Goal: Check status: Check status

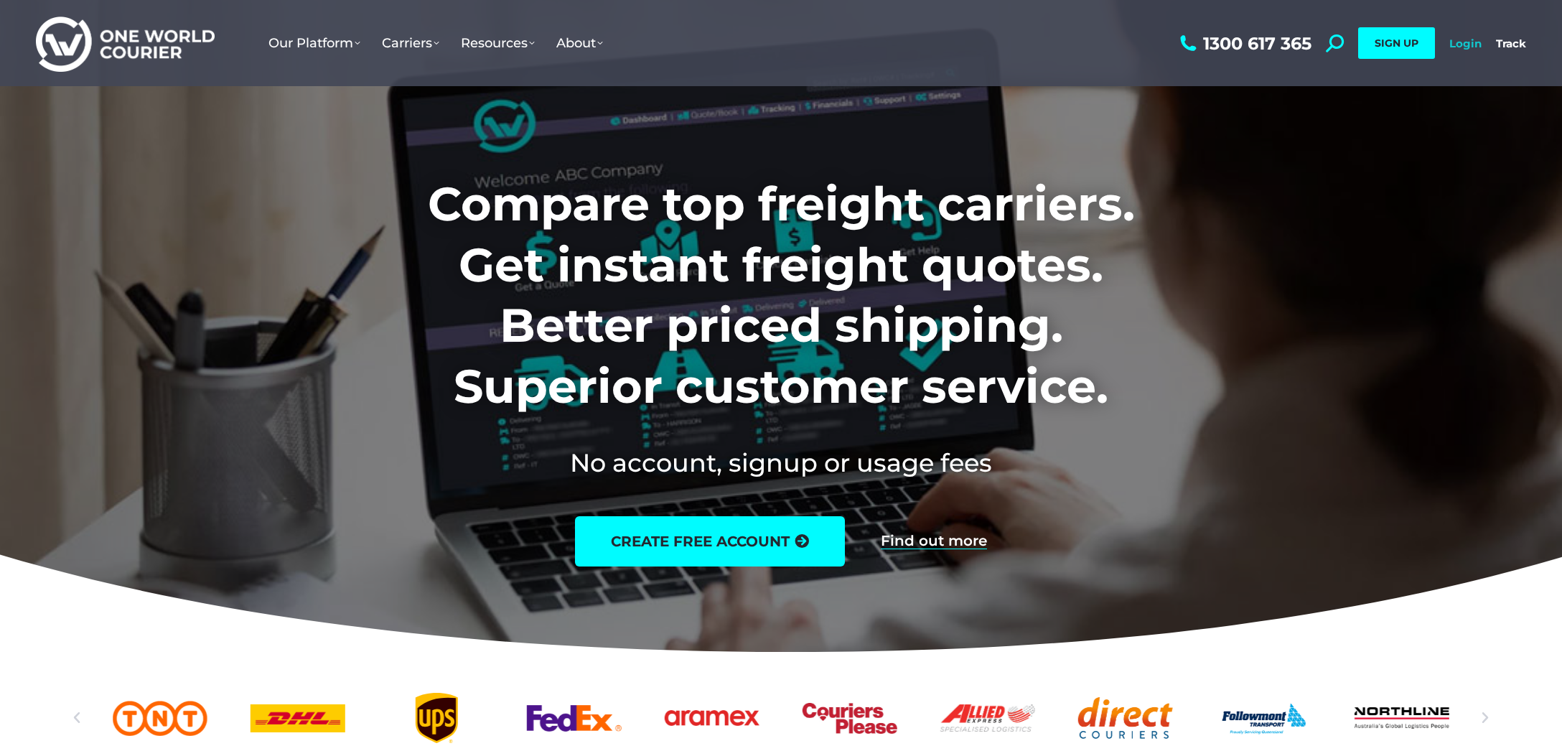
click at [1471, 45] on link "Login" at bounding box center [1465, 44] width 32 height 14
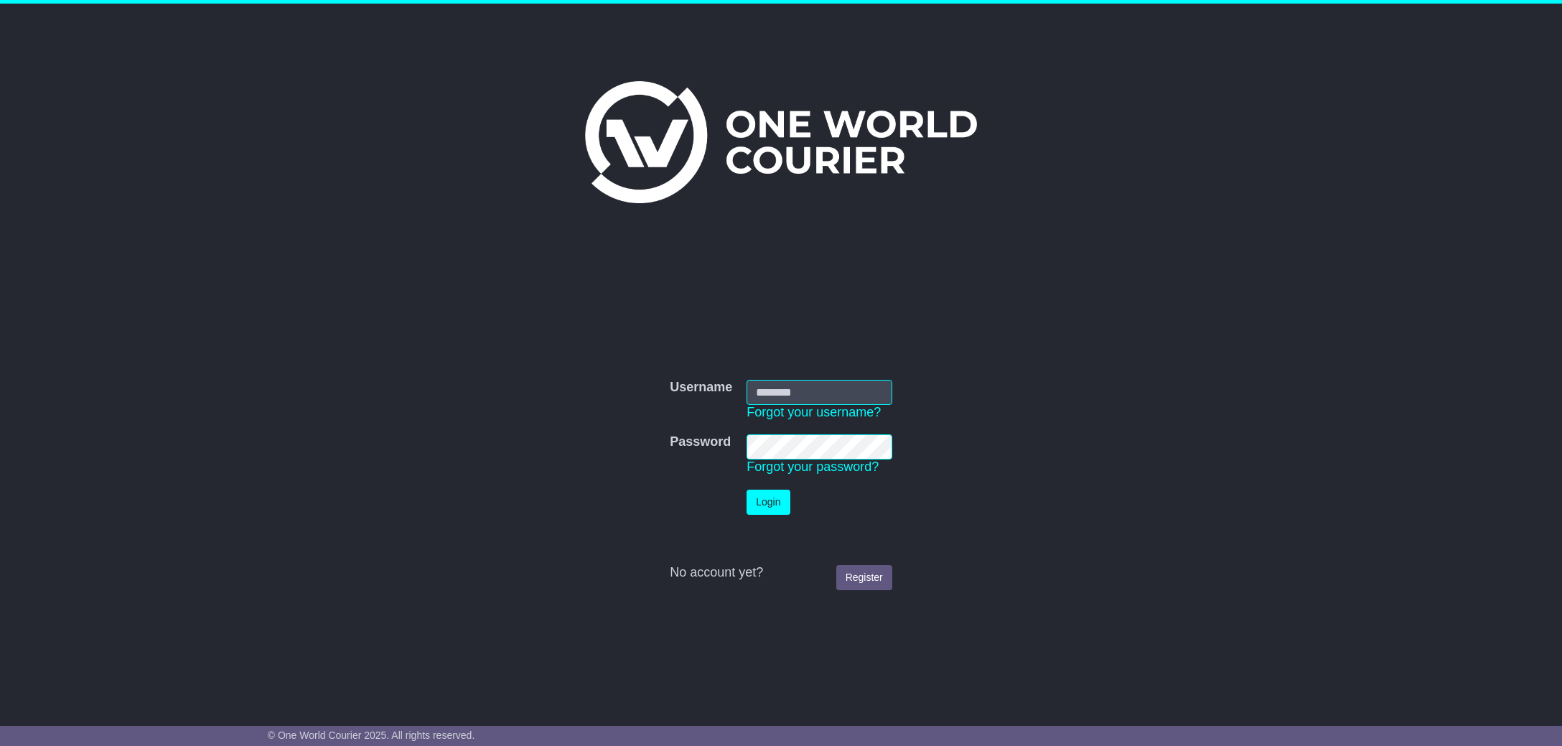
type input "**********"
click at [776, 507] on button "Login" at bounding box center [767, 502] width 43 height 25
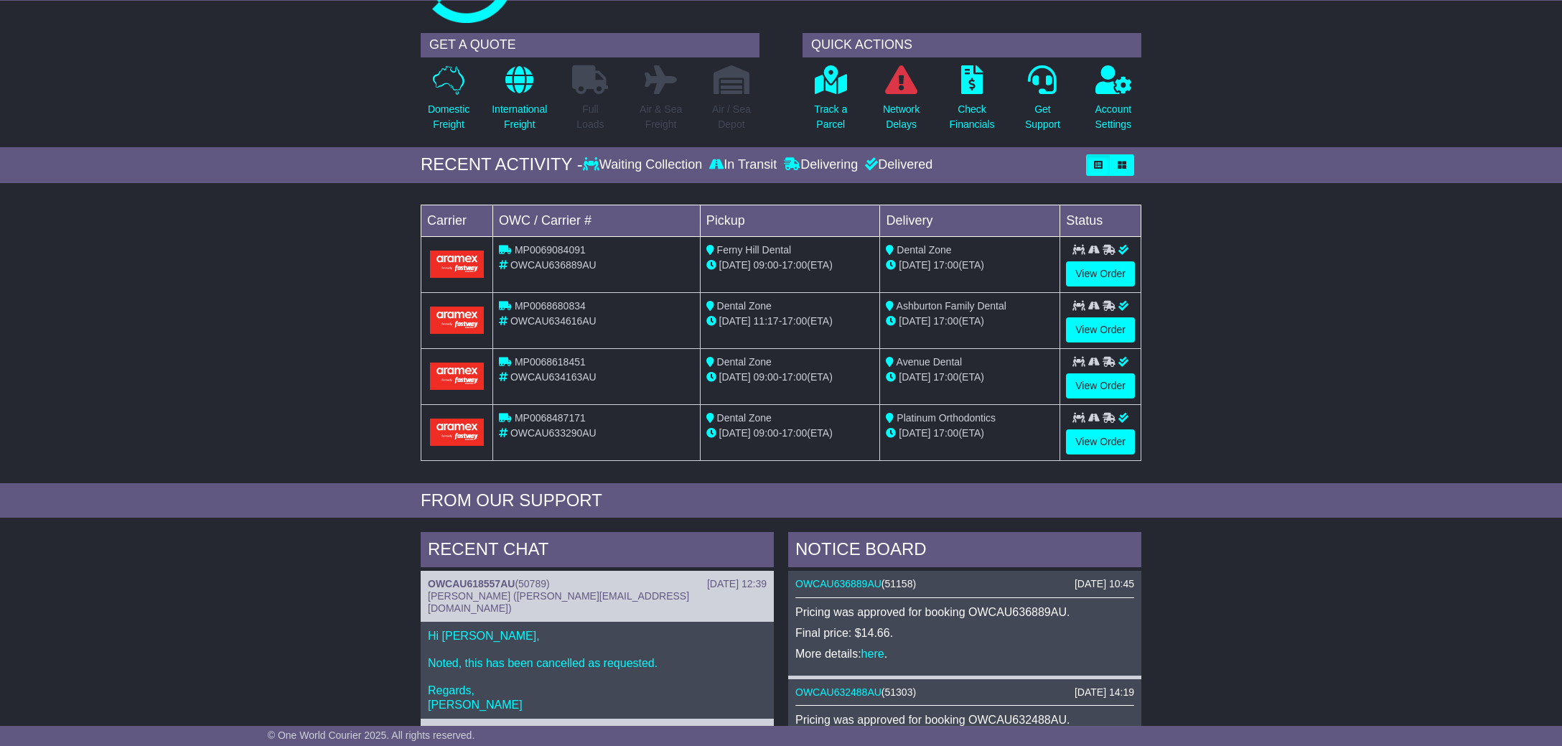
scroll to position [84, 0]
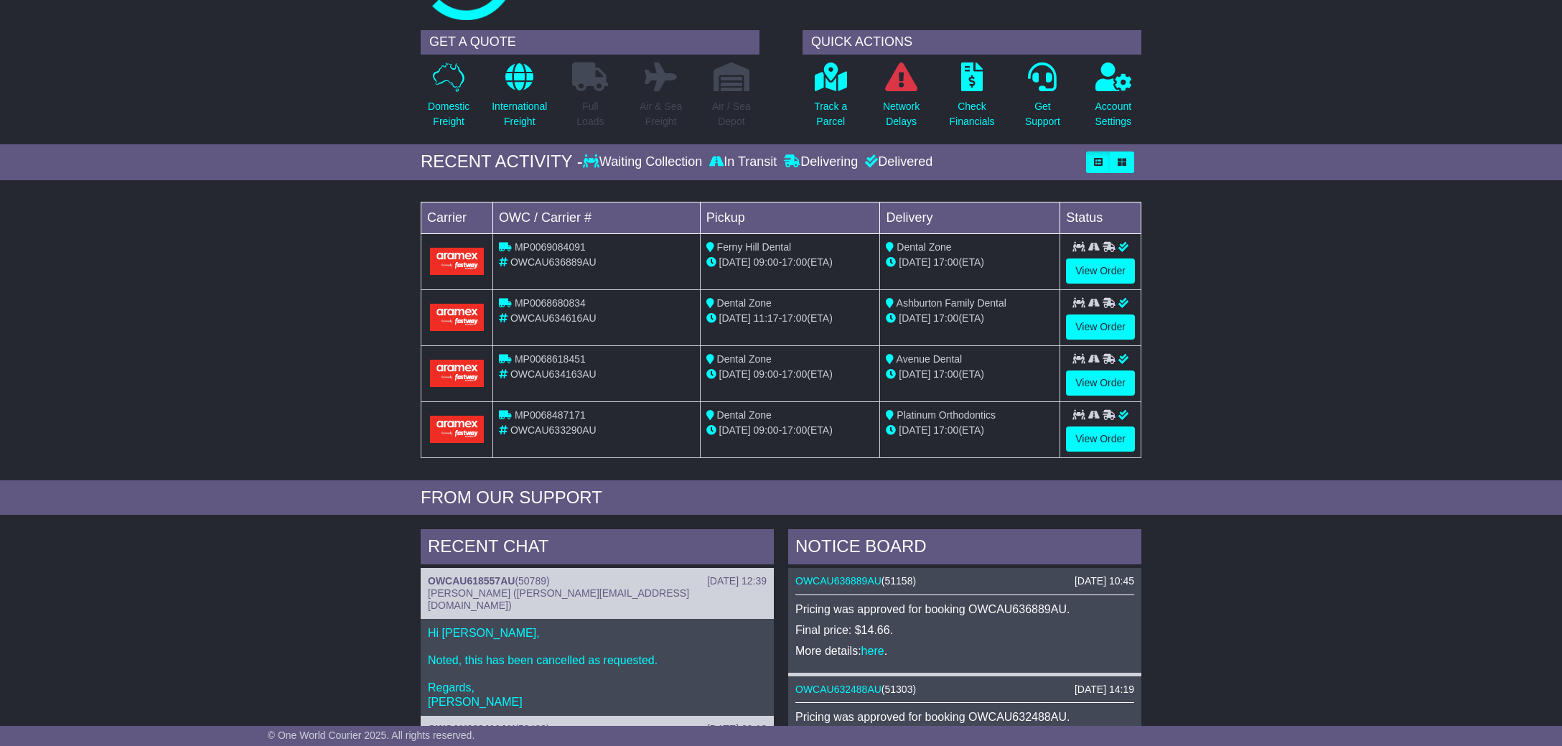
click at [741, 164] on div "In Transit" at bounding box center [743, 162] width 75 height 16
click at [709, 164] on icon at bounding box center [716, 160] width 14 height 13
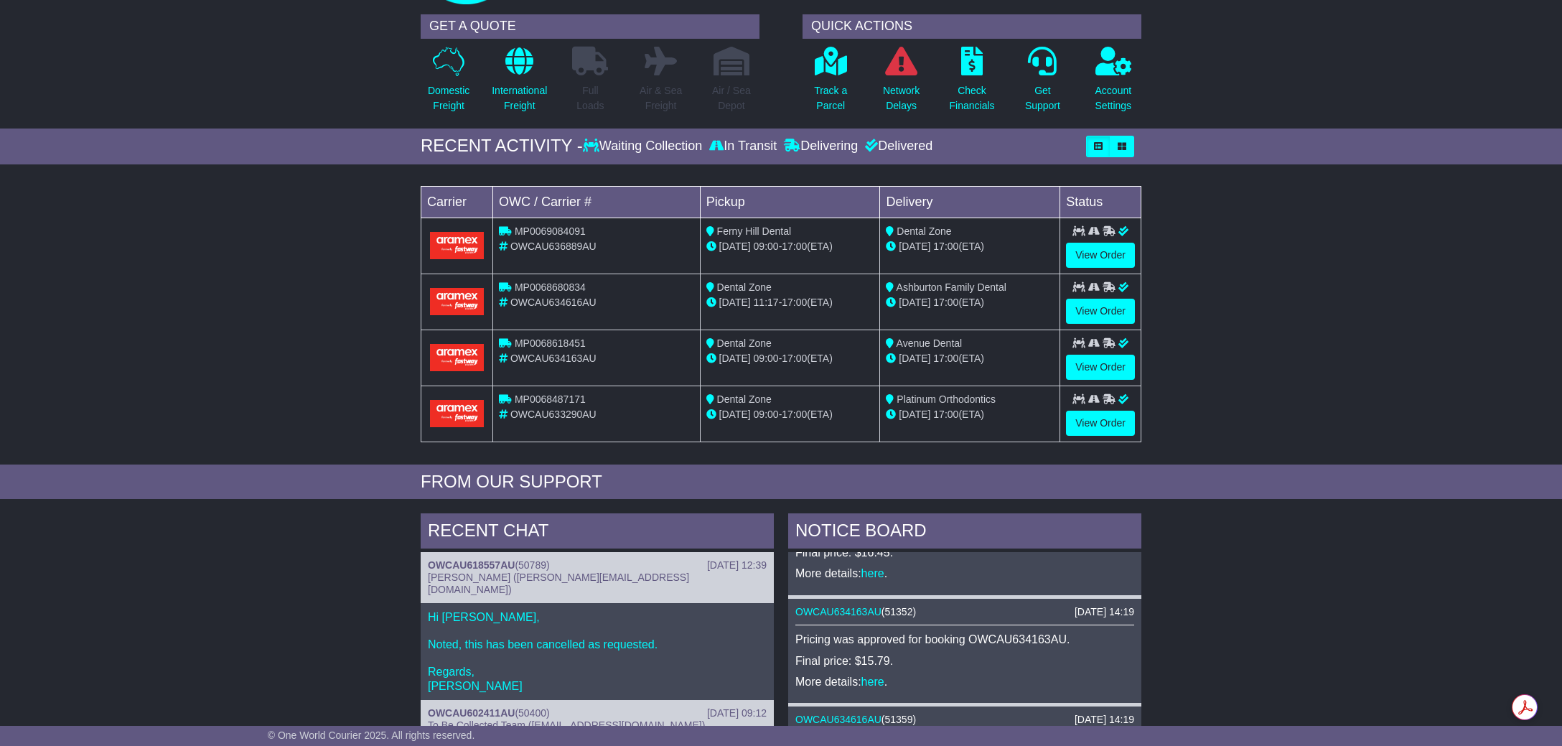
scroll to position [96, 0]
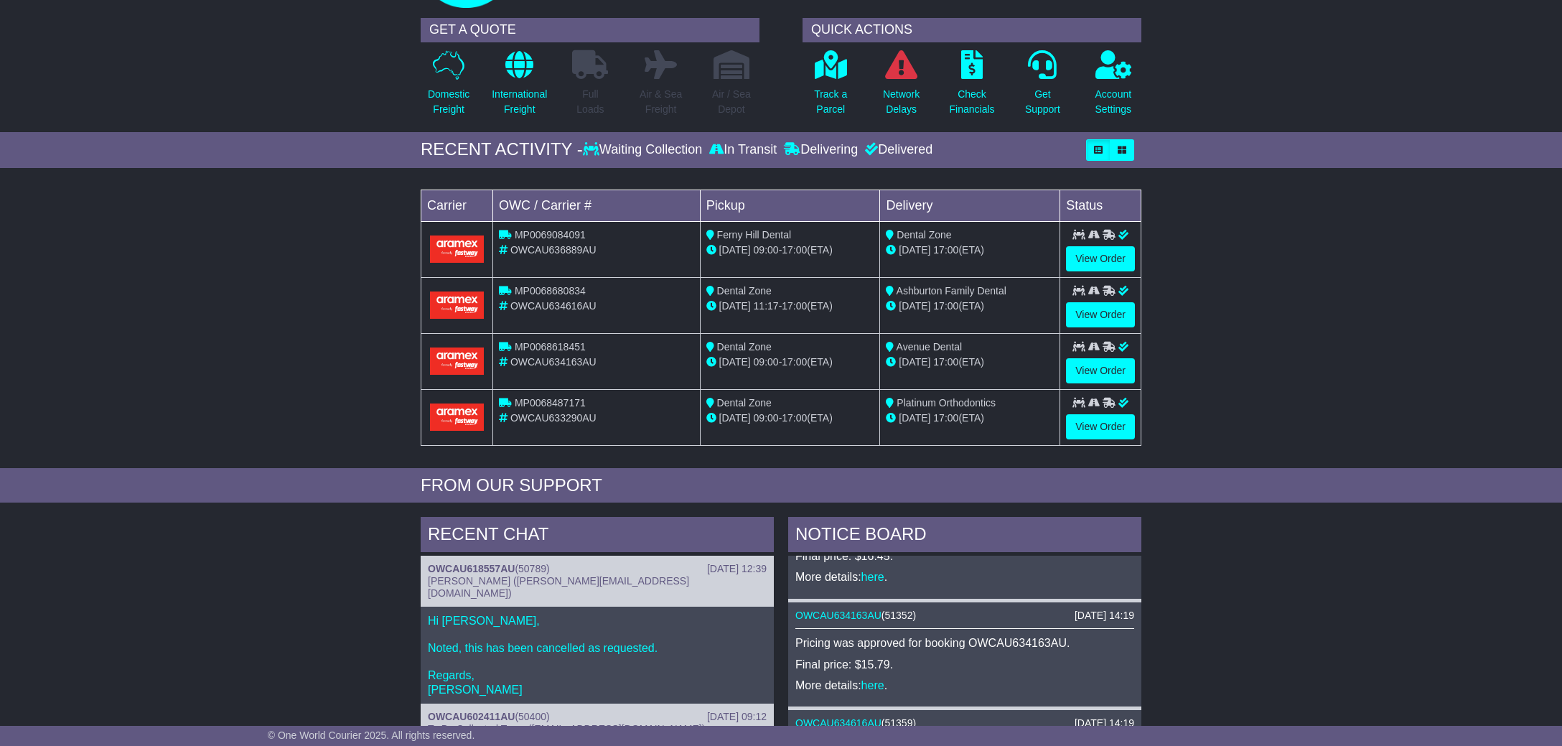
click at [1348, 387] on div "Loading... No bookings found Carrier OWC / Carrier # Pickup Delivery Status MP0…" at bounding box center [781, 321] width 1562 height 293
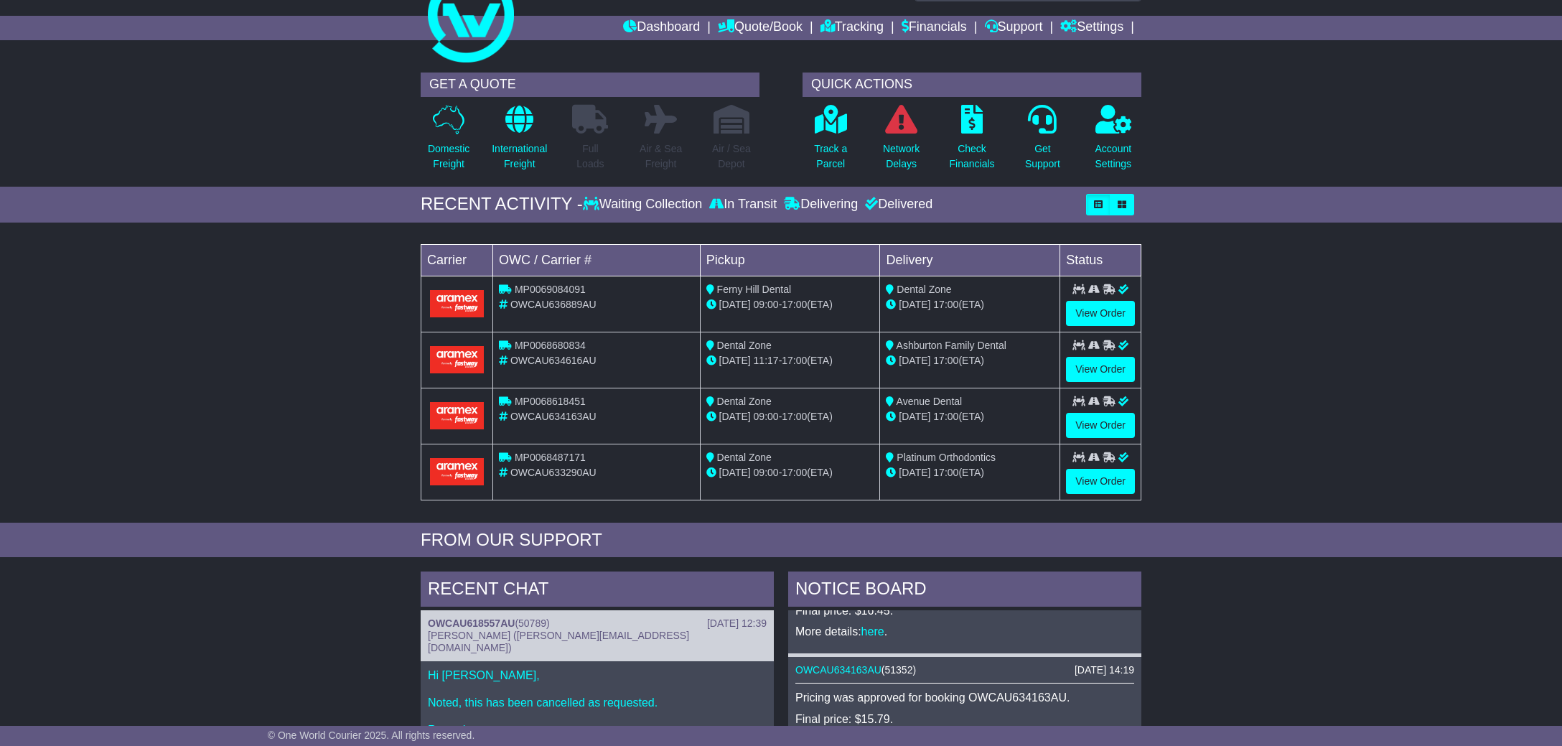
scroll to position [41, 0]
click at [841, 27] on link "Tracking" at bounding box center [851, 29] width 63 height 24
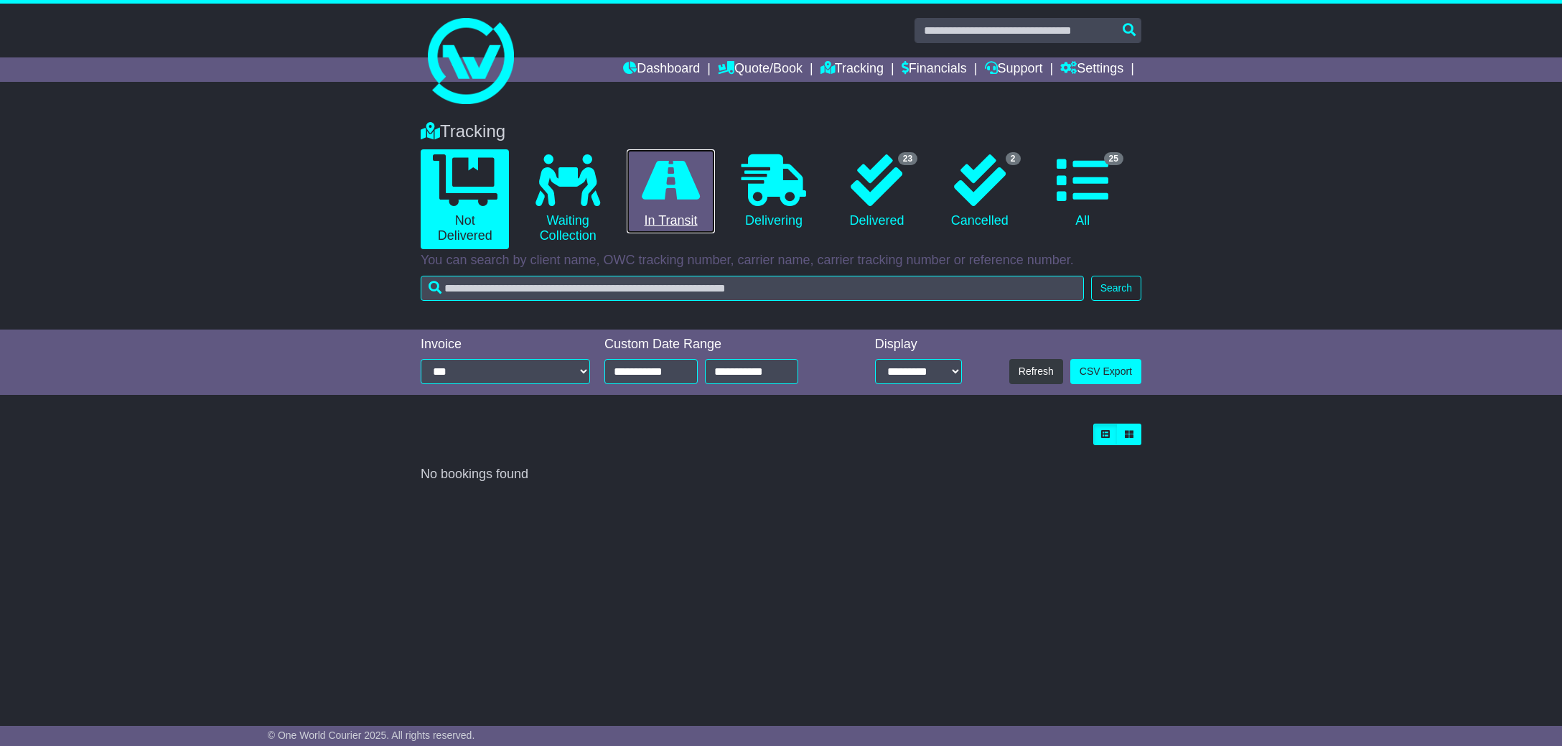
click at [695, 187] on icon at bounding box center [671, 180] width 58 height 52
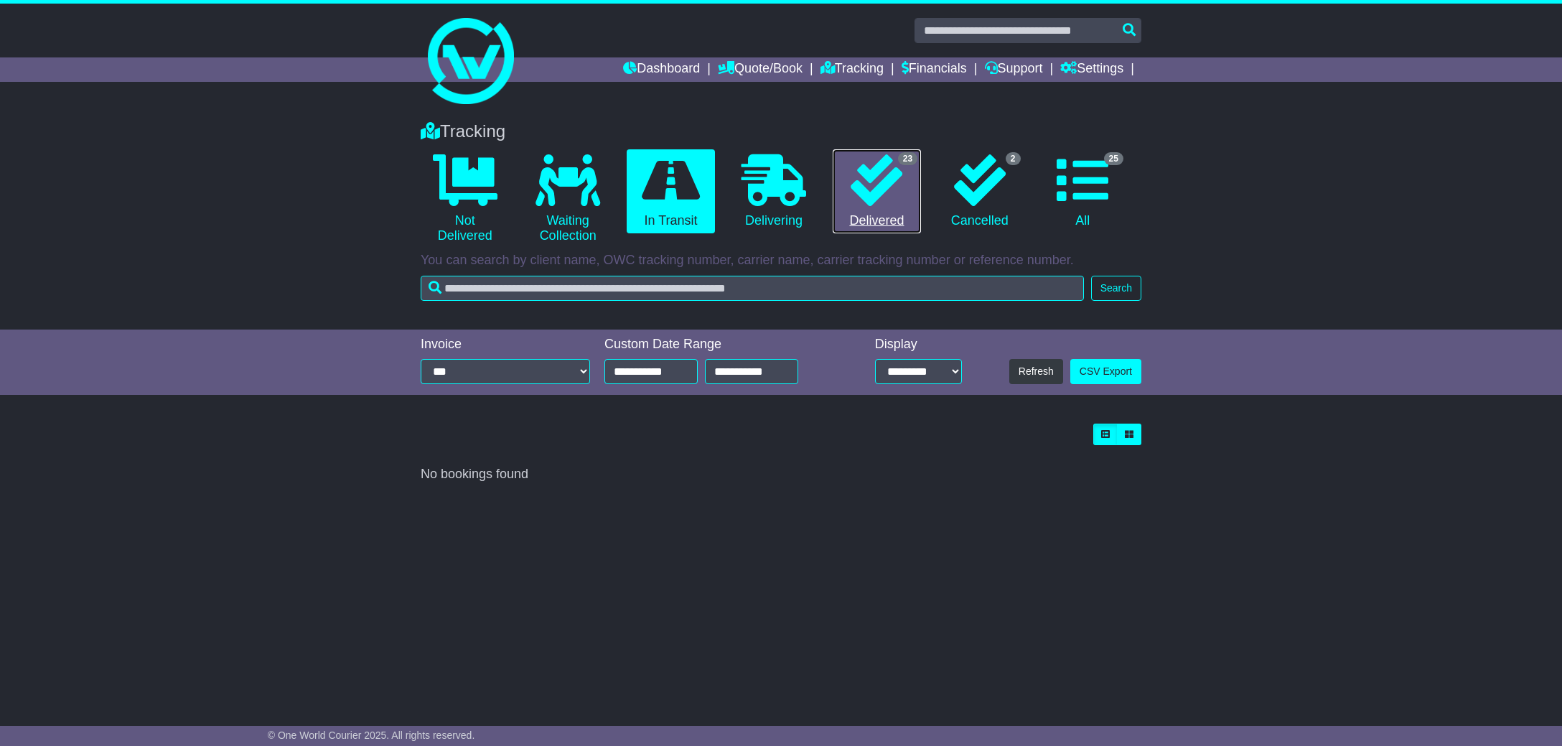
click at [873, 168] on icon at bounding box center [877, 180] width 52 height 52
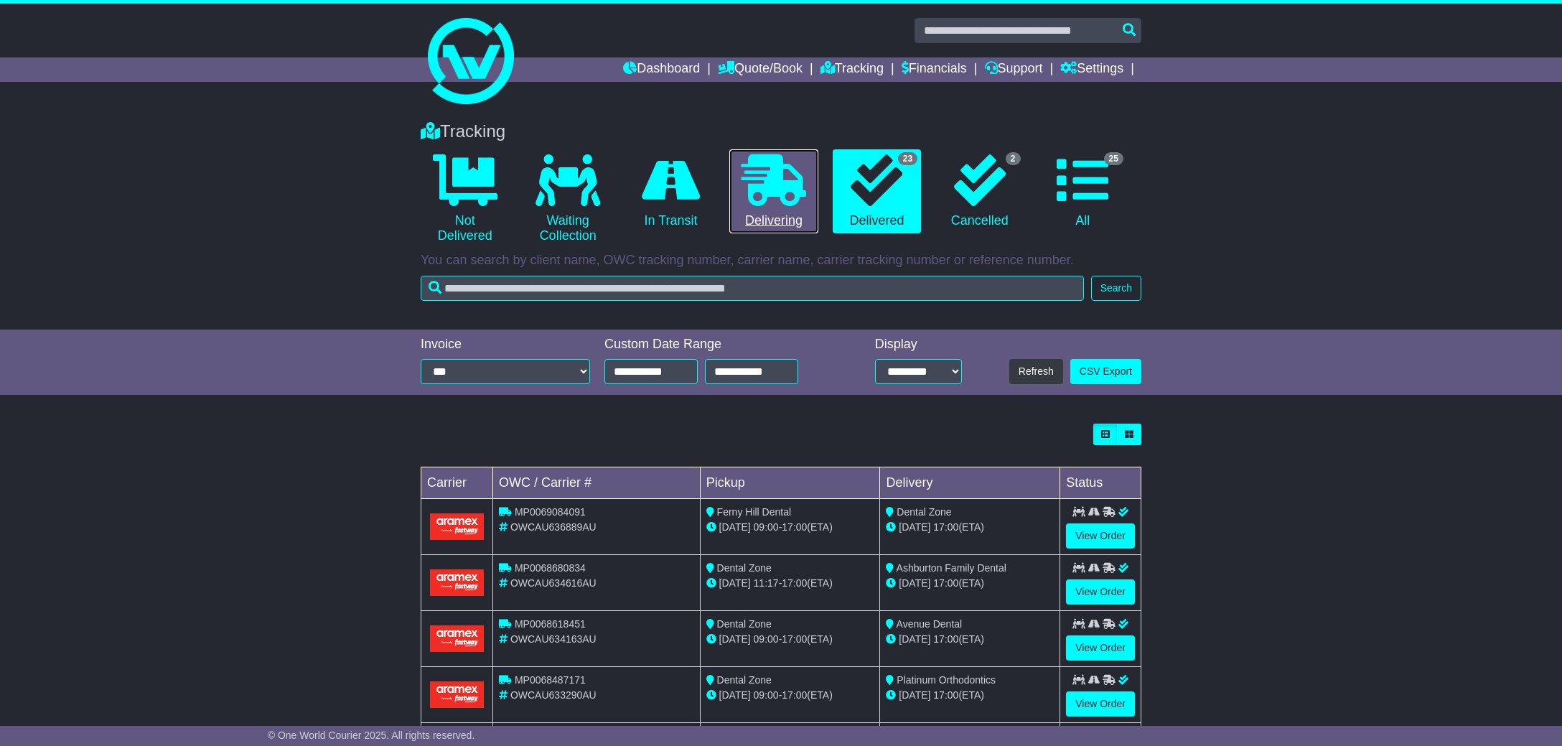
click at [775, 183] on icon at bounding box center [773, 180] width 65 height 52
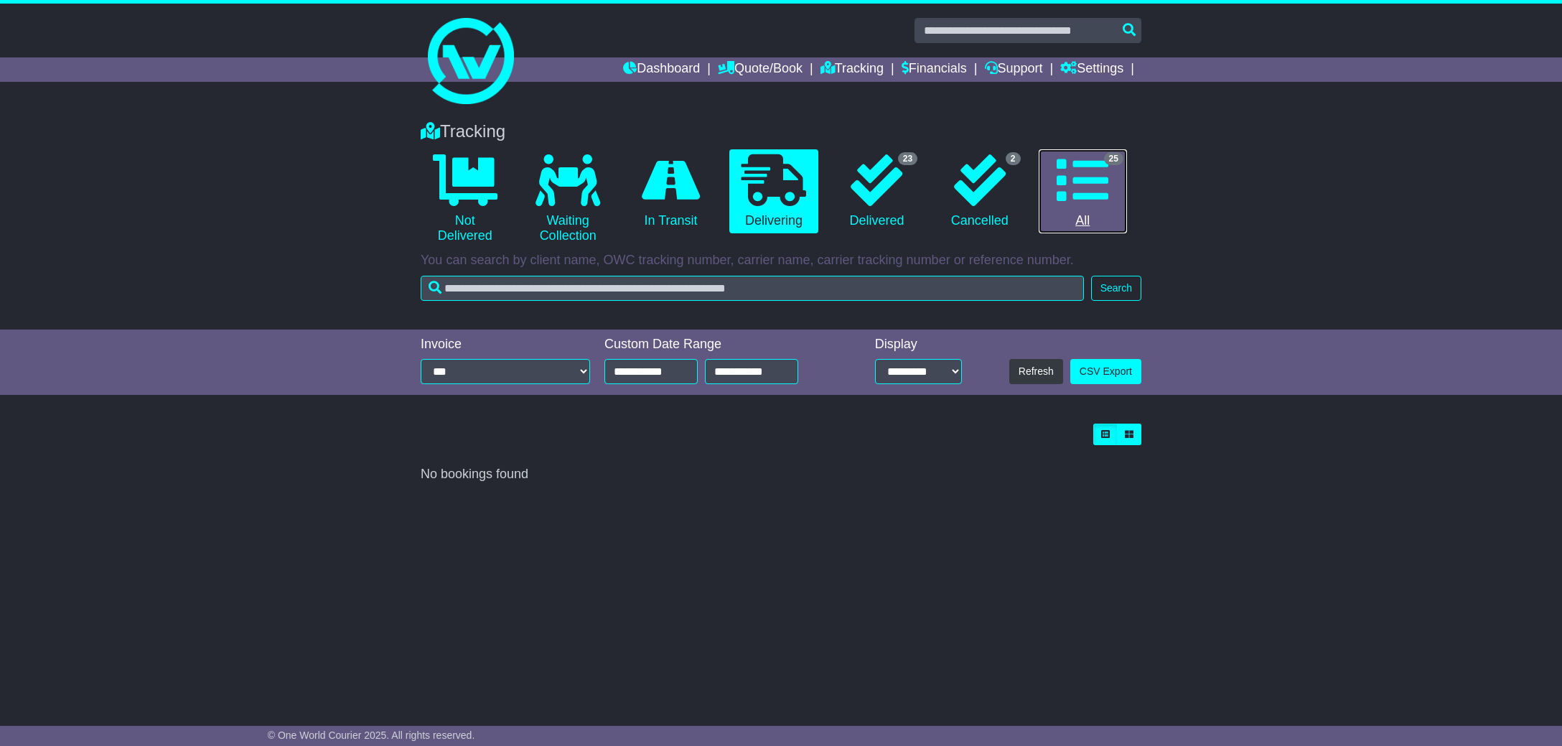
click at [1075, 171] on icon at bounding box center [1083, 180] width 52 height 52
